Goal: Transaction & Acquisition: Purchase product/service

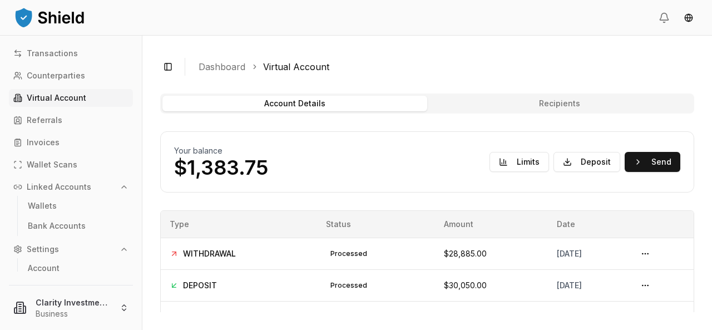
click at [57, 103] on link "Virtual Account" at bounding box center [71, 98] width 124 height 18
click at [52, 50] on p "Transactions" at bounding box center [52, 54] width 51 height 8
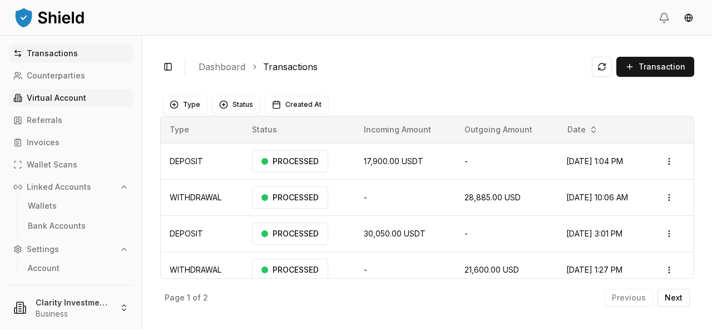
click at [60, 100] on p "Virtual Account" at bounding box center [57, 98] width 60 height 8
click at [61, 100] on p "Virtual Account" at bounding box center [57, 98] width 60 height 8
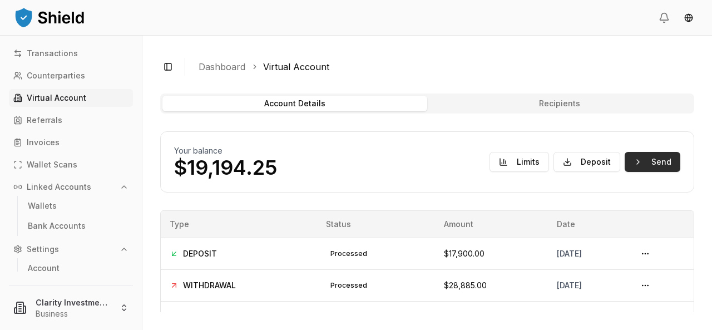
click at [647, 163] on button "Send" at bounding box center [653, 162] width 56 height 20
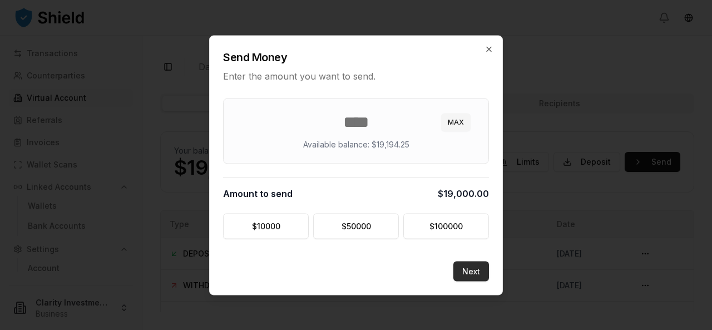
type input "*****"
click at [470, 272] on button "Next" at bounding box center [472, 271] width 36 height 20
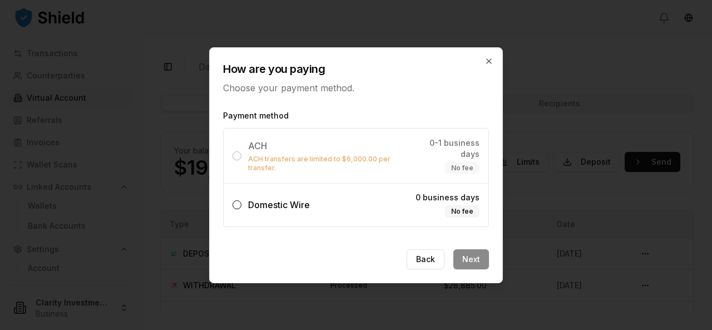
click at [238, 200] on button "Domestic Wire 0 business days No fee" at bounding box center [237, 204] width 9 height 9
click at [479, 252] on button "Next" at bounding box center [472, 259] width 36 height 20
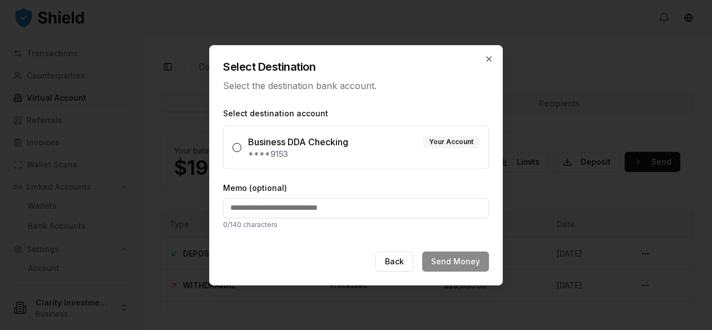
click at [236, 149] on button "Business DDA Checking Your Account ****9153" at bounding box center [237, 147] width 9 height 9
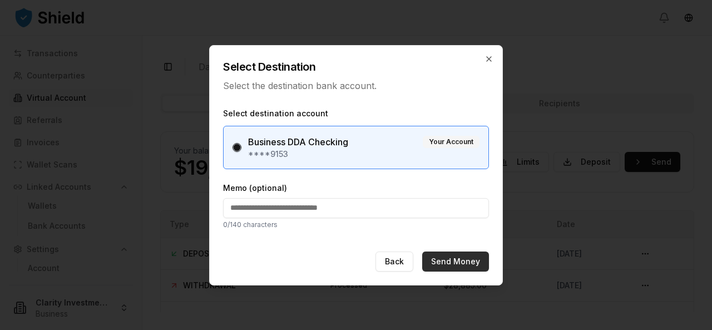
click at [464, 261] on button "Send Money" at bounding box center [455, 262] width 67 height 20
